Goal: Task Accomplishment & Management: Complete application form

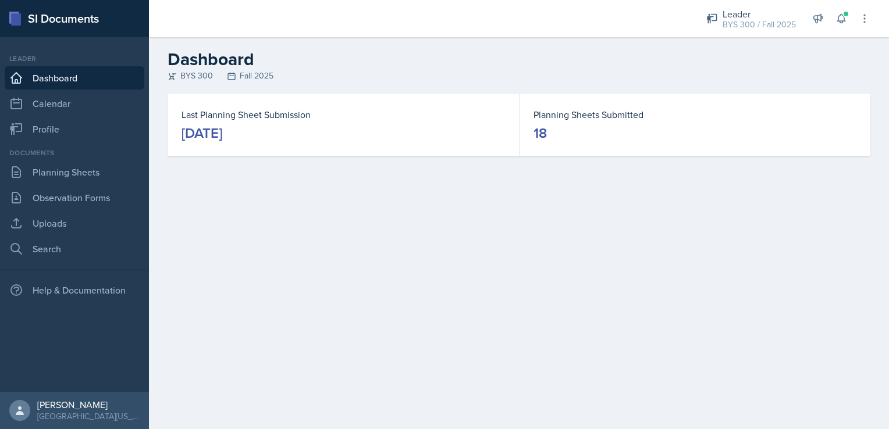
click at [733, 34] on div "Leader BYS 300 / Fall 2025 Mentor [PERSON_NAME]'s Group / Fall 2025 Leader MA 1…" at bounding box center [780, 18] width 180 height 37
click at [736, 30] on div "BYS 300 / Fall 2025" at bounding box center [759, 25] width 73 height 12
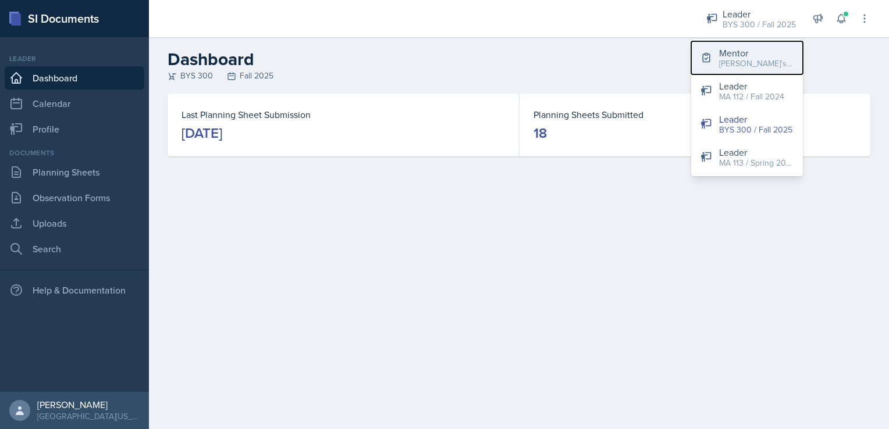
click at [732, 66] on div "[PERSON_NAME]'s Group / Fall 2025" at bounding box center [756, 64] width 74 height 12
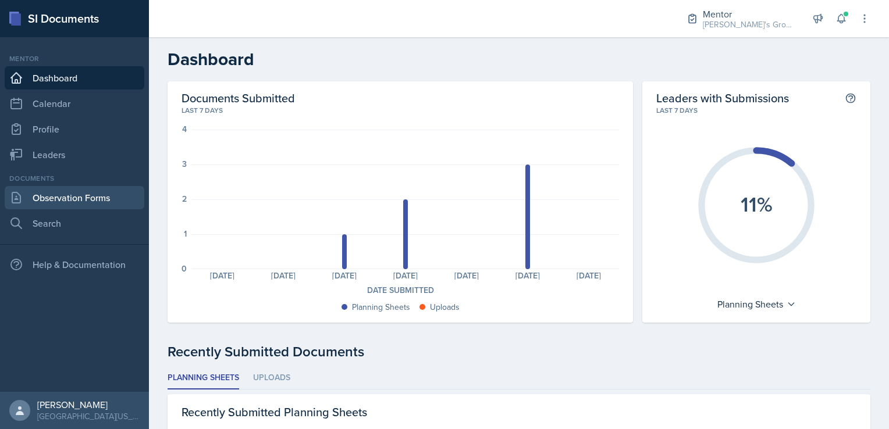
click at [102, 194] on link "Observation Forms" at bounding box center [75, 197] width 140 height 23
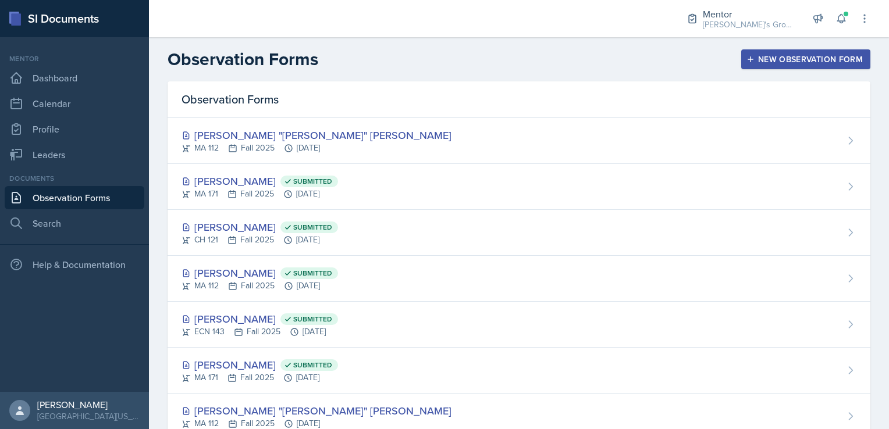
click at [781, 60] on div "New Observation Form" at bounding box center [806, 59] width 114 height 9
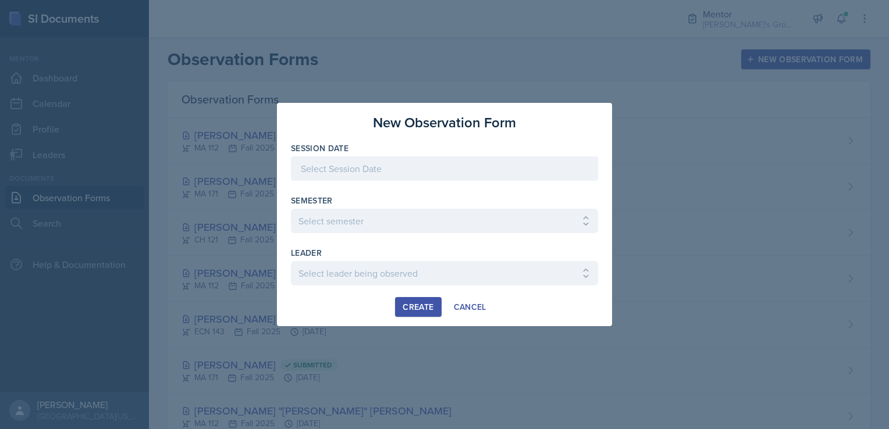
click at [480, 157] on div "Session Date" at bounding box center [444, 168] width 307 height 50
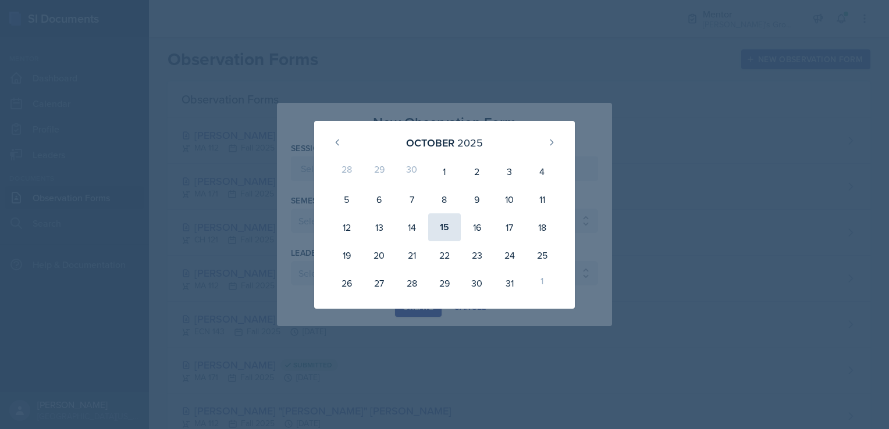
click at [438, 231] on div "15" at bounding box center [444, 228] width 33 height 28
type input "[DATE]"
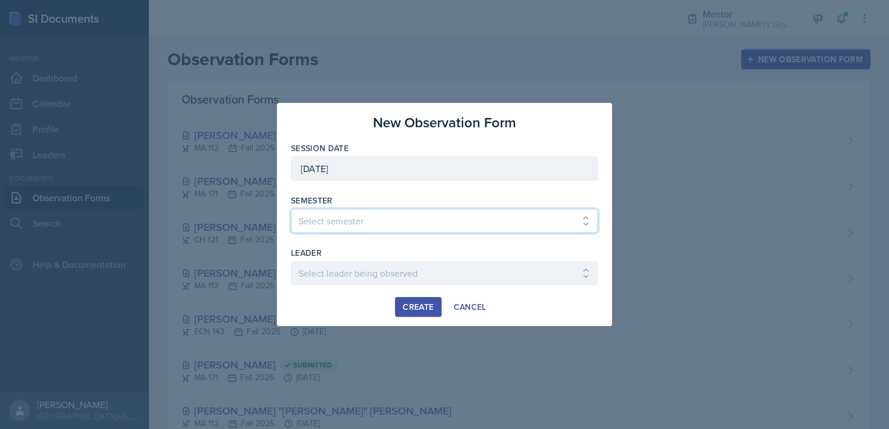
click at [412, 221] on select "Select semester All Fall 2021 Spring 2022 Fall 2022 Fall 2023 Spring 2023 Sprin…" at bounding box center [444, 221] width 307 height 24
select select "19fb88f7-c89b-4031-b5a0-458fd49807a1"
click at [291, 209] on select "Select semester All Fall 2021 Spring 2022 Fall 2022 Fall 2023 Spring 2023 Sprin…" at bounding box center [444, 221] width 307 height 24
drag, startPoint x: 392, startPoint y: 258, endPoint x: 392, endPoint y: 271, distance: 12.8
click at [392, 271] on div "leader Select leader being observed [PERSON_NAME] / [GEOGRAPHIC_DATA] 172 / [PE…" at bounding box center [444, 272] width 307 height 50
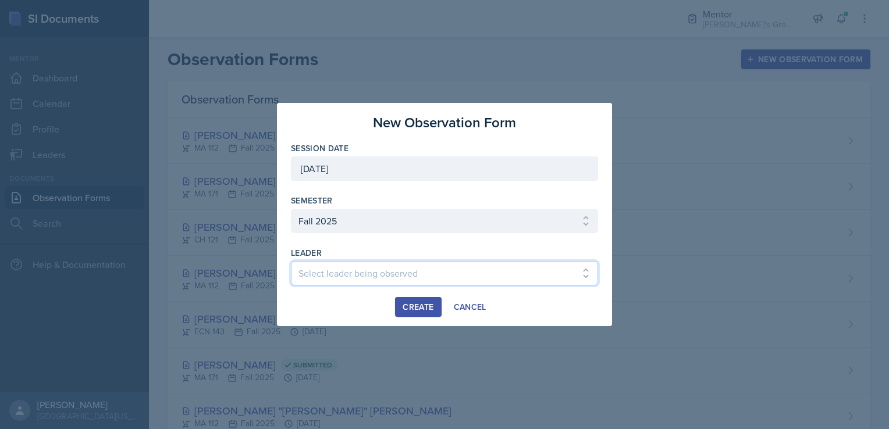
click at [392, 271] on select "Select leader being observed [PERSON_NAME] / [GEOGRAPHIC_DATA] 172 / [PERSON_NA…" at bounding box center [444, 273] width 307 height 24
select select "1b73120e-3c8f-4223-b7f5-697ff1adcee7"
click at [291, 261] on select "Select leader being observed [PERSON_NAME] / [GEOGRAPHIC_DATA] 172 / [PERSON_NA…" at bounding box center [444, 273] width 307 height 24
click at [404, 312] on div "Create" at bounding box center [418, 307] width 31 height 9
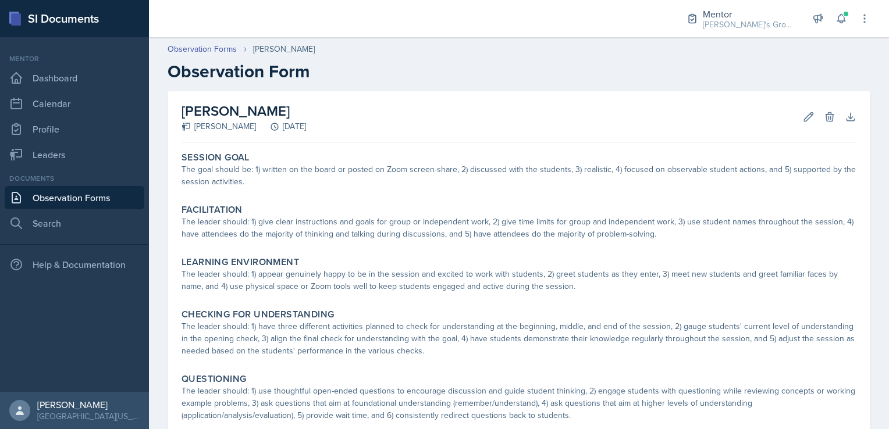
click at [53, 311] on nav "Mentor Dashboard Calendar Profile Leaders Documents Observation Forms Search He…" at bounding box center [74, 214] width 149 height 355
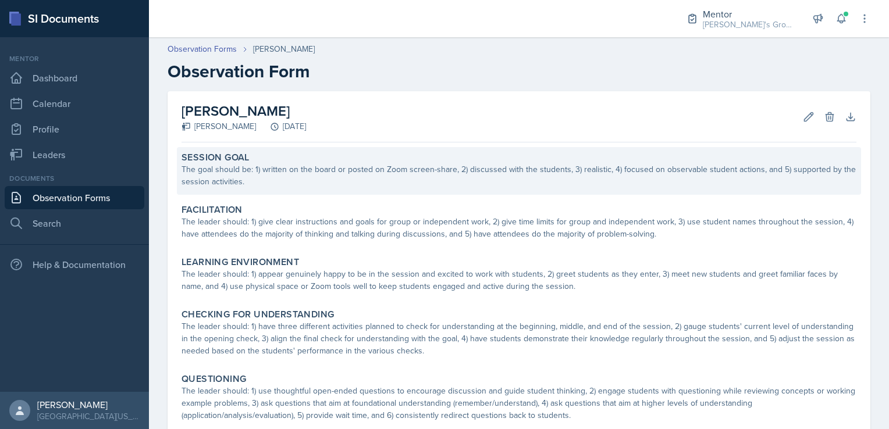
click at [340, 188] on div "Session Goal The goal should be: 1) written on the board or posted on Zoom scre…" at bounding box center [519, 171] width 684 height 48
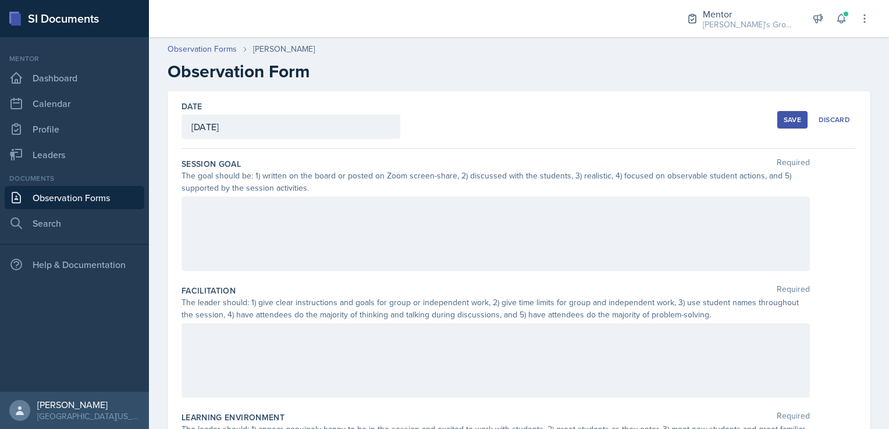
click at [312, 229] on div at bounding box center [496, 234] width 629 height 74
